Goal: Navigation & Orientation: Find specific page/section

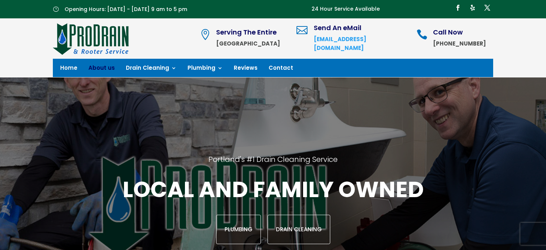
click at [96, 67] on link "About us" at bounding box center [101, 69] width 26 height 8
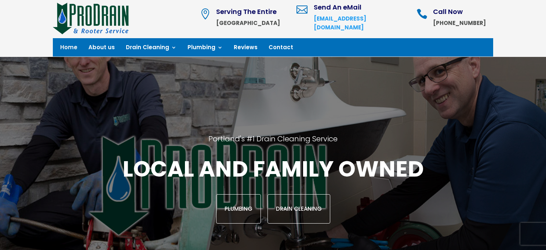
scroll to position [181, 0]
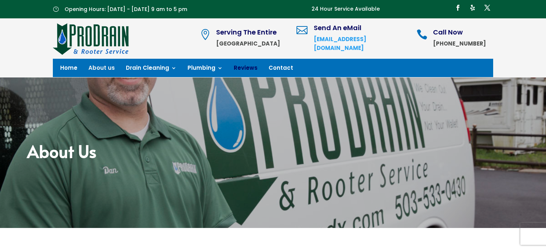
click at [238, 66] on link "Reviews" at bounding box center [246, 69] width 24 height 8
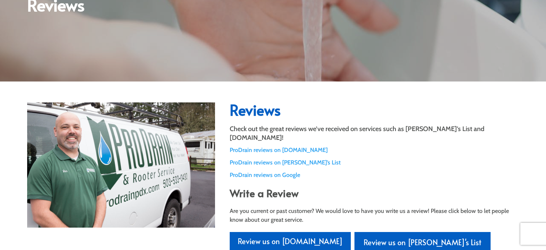
scroll to position [196, 0]
